Goal: Check status

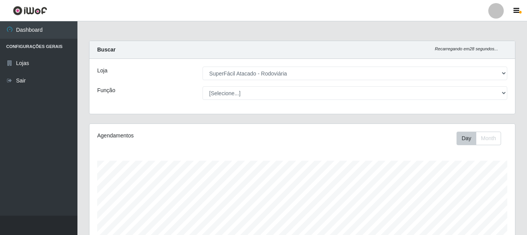
select select "400"
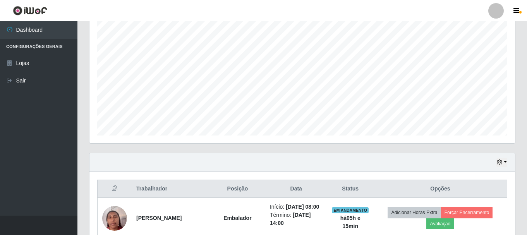
scroll to position [161, 426]
click at [496, 163] on div "Hoje 1 dia 3 dias 1 Semana Não encerrados" at bounding box center [303, 162] width 426 height 19
click at [502, 163] on icon "button" at bounding box center [499, 162] width 5 height 5
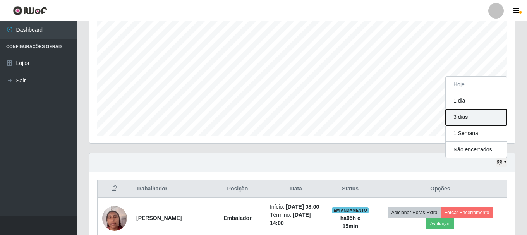
click at [461, 118] on button "3 dias" at bounding box center [476, 117] width 61 height 16
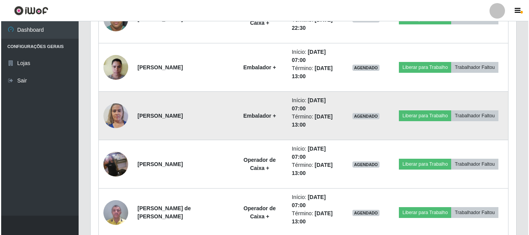
scroll to position [1420, 0]
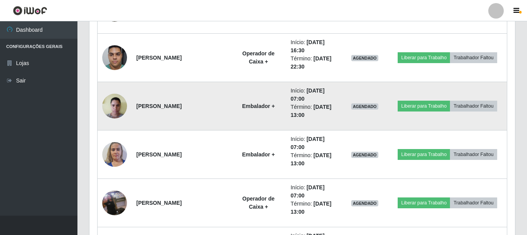
click at [113, 105] on img at bounding box center [114, 106] width 25 height 33
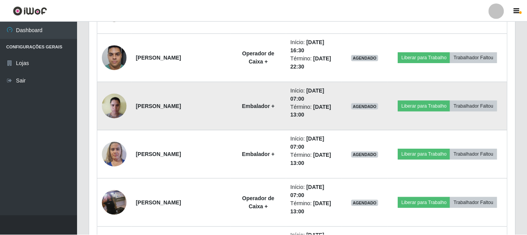
scroll to position [161, 422]
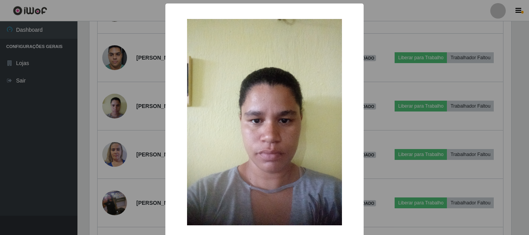
click at [52, 122] on div "× OK Cancel" at bounding box center [264, 117] width 529 height 235
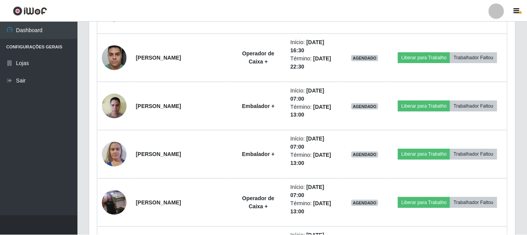
scroll to position [161, 426]
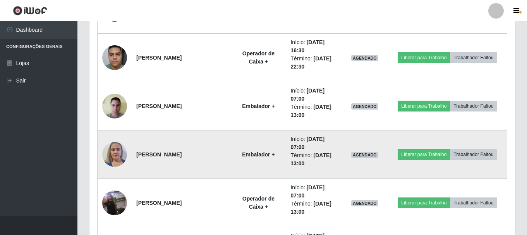
click at [109, 151] on img at bounding box center [114, 154] width 25 height 33
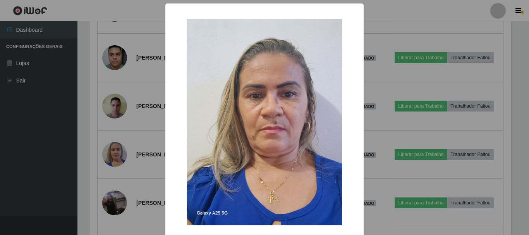
click at [8, 173] on div "× OK Cancel" at bounding box center [264, 117] width 529 height 235
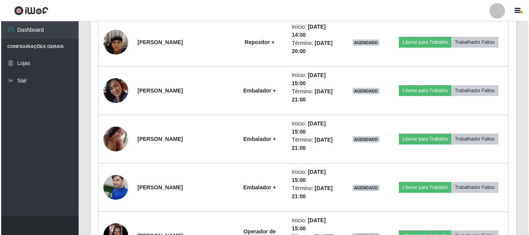
scroll to position [1924, 0]
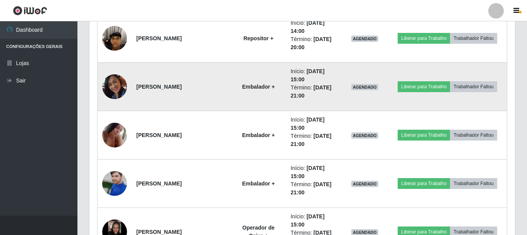
click at [111, 88] on img at bounding box center [114, 86] width 25 height 34
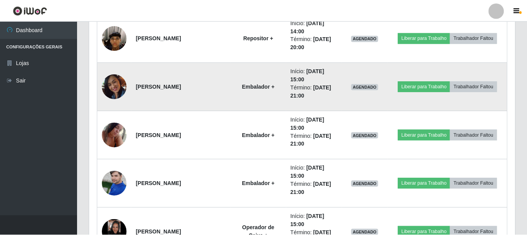
scroll to position [161, 422]
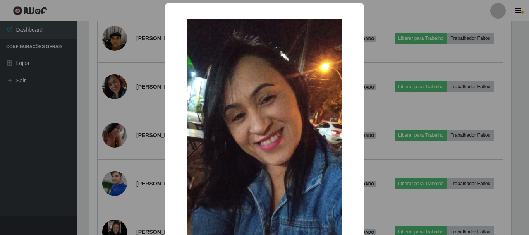
click at [25, 132] on div "× OK Cancel" at bounding box center [264, 117] width 529 height 235
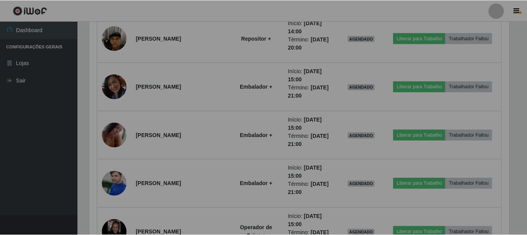
scroll to position [161, 426]
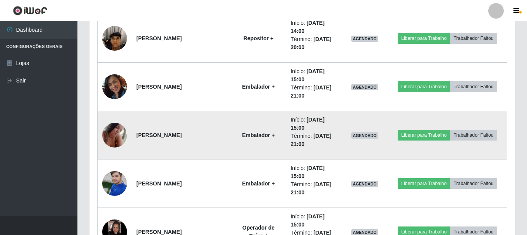
click at [116, 136] on img at bounding box center [114, 135] width 25 height 33
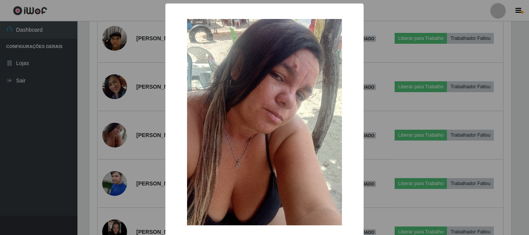
click at [15, 152] on div "× OK Cancel" at bounding box center [264, 117] width 529 height 235
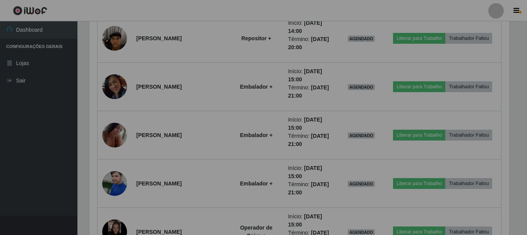
scroll to position [161, 426]
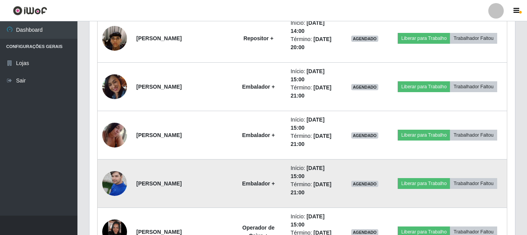
click at [110, 183] on img at bounding box center [114, 183] width 25 height 33
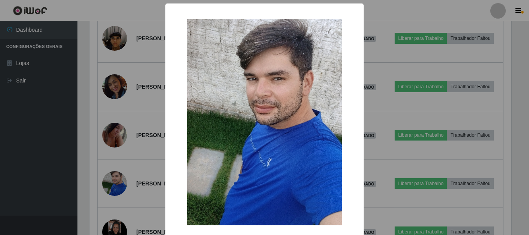
click at [51, 182] on div "× OK Cancel" at bounding box center [264, 117] width 529 height 235
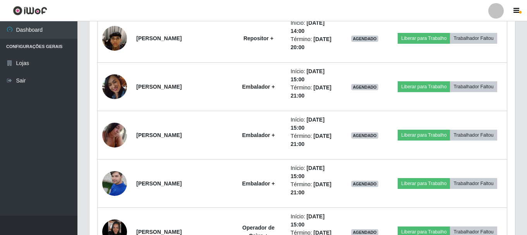
scroll to position [161, 426]
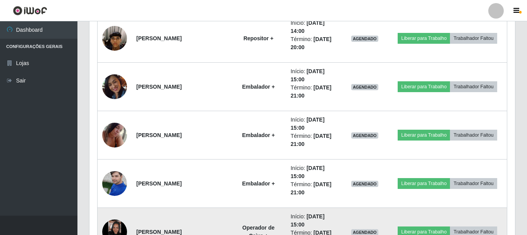
click at [106, 229] on img at bounding box center [114, 232] width 25 height 25
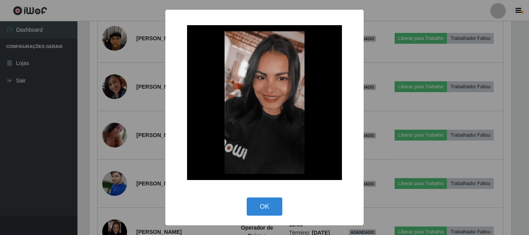
click at [38, 184] on div "× OK Cancel" at bounding box center [264, 117] width 529 height 235
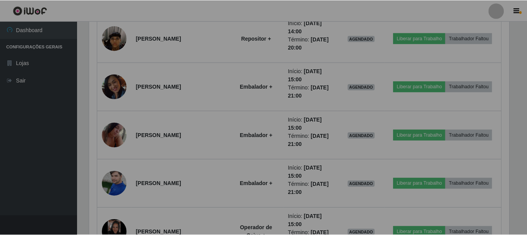
scroll to position [0, 0]
